Goal: Check status: Check status

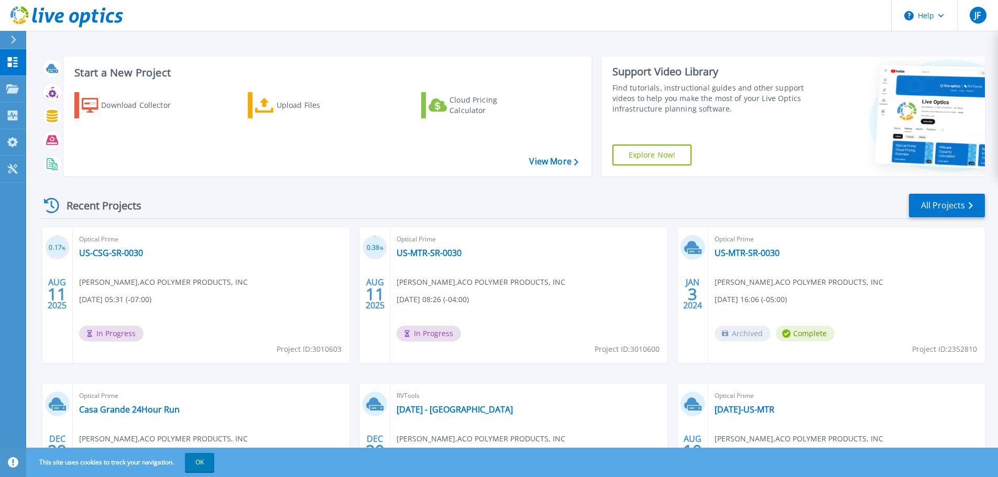
click at [337, 45] on div "Start a New Project Download Collector Upload Files Cloud Pricing Calculator Vi…" at bounding box center [512, 274] width 972 height 549
click at [419, 253] on link "US-MTR-SR-0030" at bounding box center [429, 253] width 65 height 10
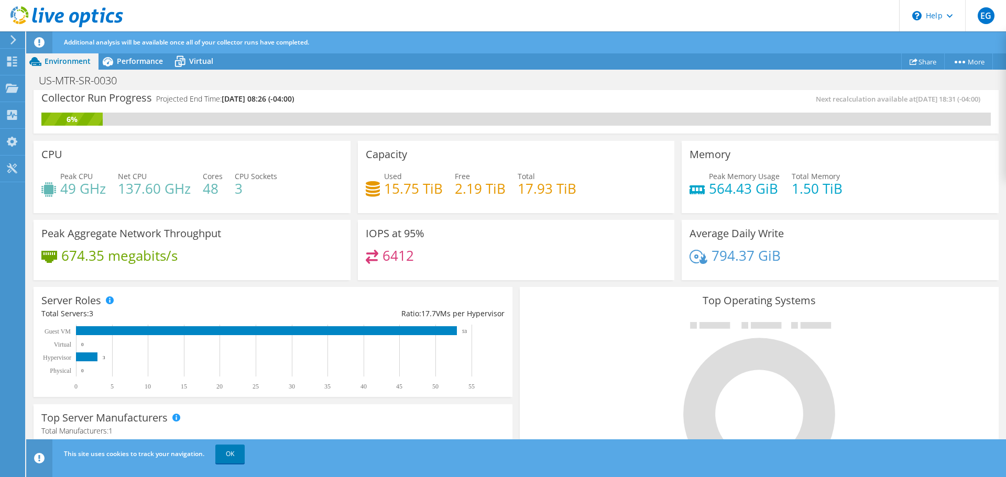
scroll to position [6, 0]
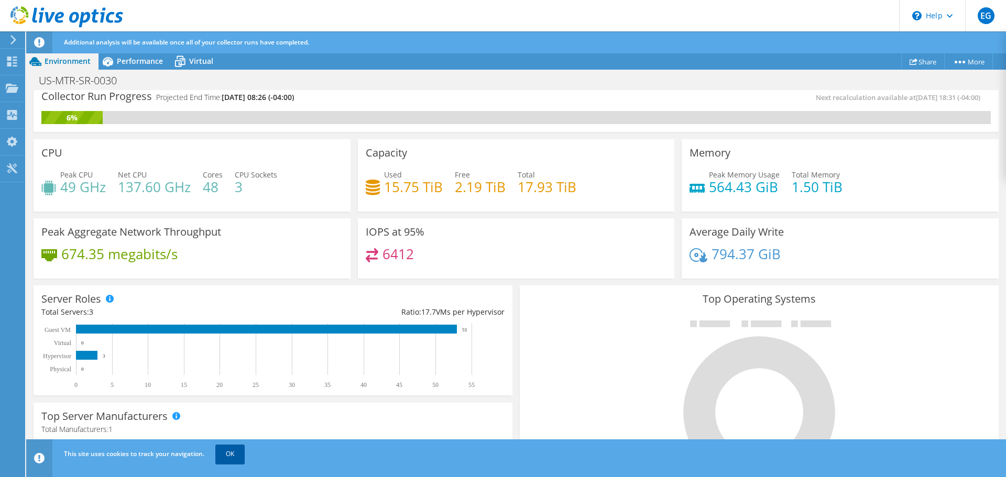
click at [228, 454] on link "OK" at bounding box center [229, 454] width 29 height 19
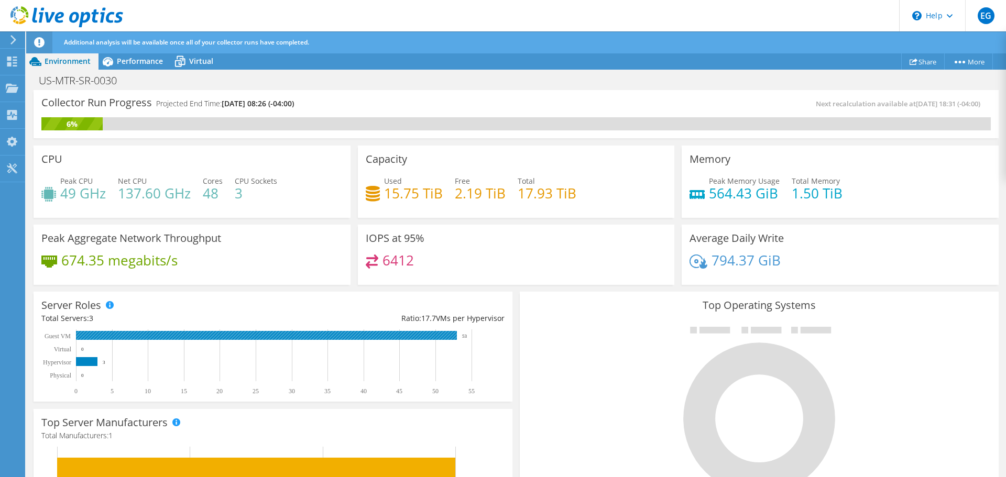
scroll to position [307, 0]
